Goal: Information Seeking & Learning: Understand process/instructions

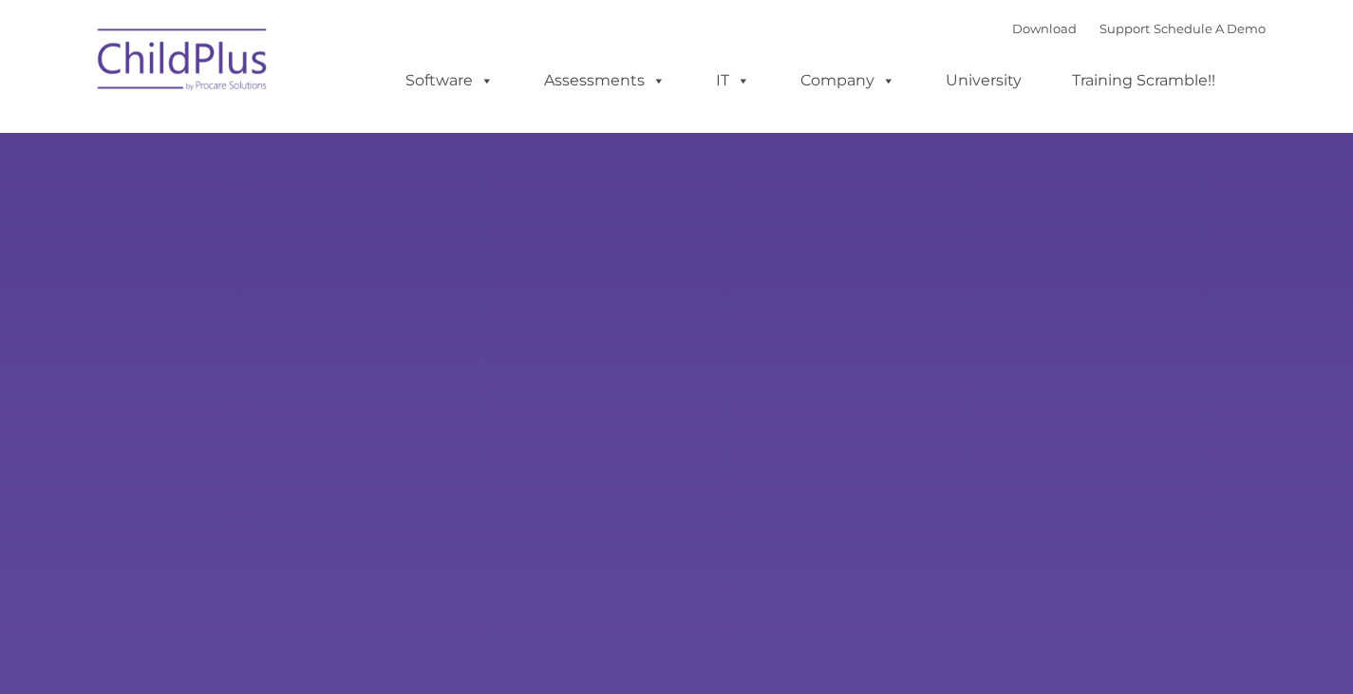
select select "MEDIUM"
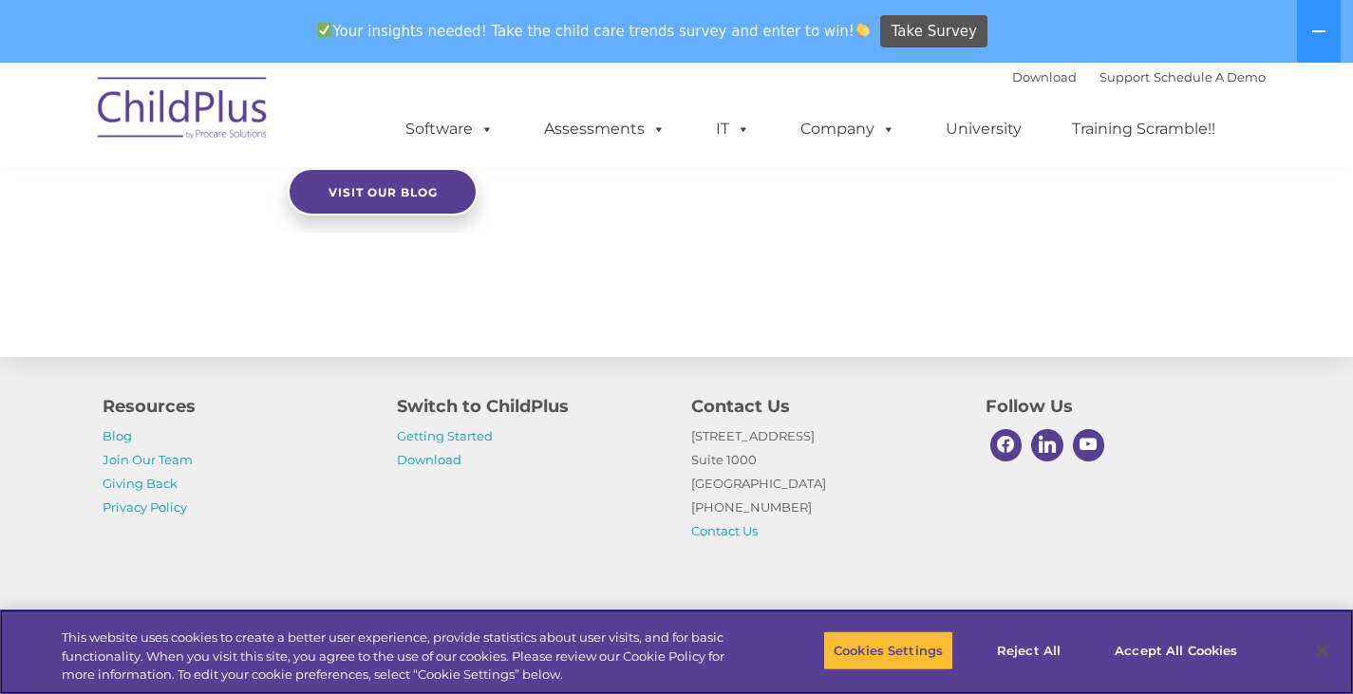
scroll to position [2093, 0]
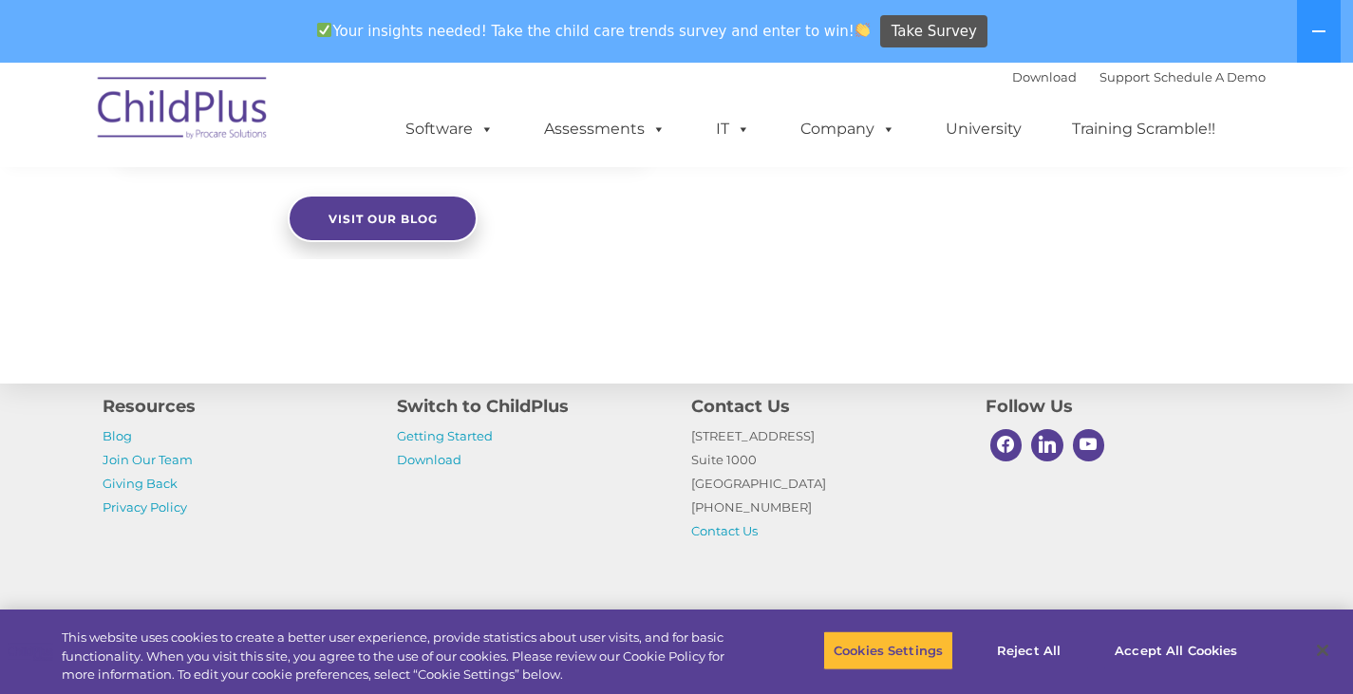
click at [498, 436] on p "Getting Started Download" at bounding box center [530, 448] width 266 height 47
click at [469, 444] on p "Getting Started Download" at bounding box center [530, 448] width 266 height 47
click at [467, 436] on link "Getting Started" at bounding box center [445, 435] width 96 height 15
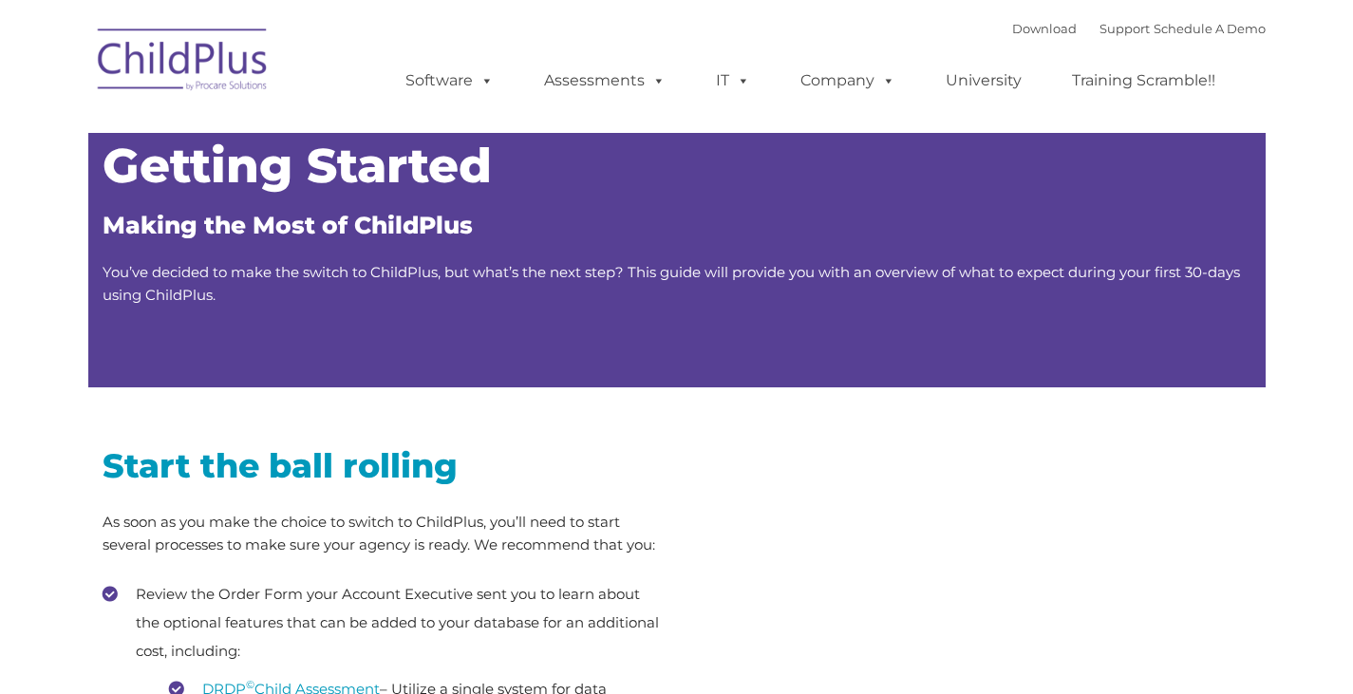
type input ""
